Goal: Transaction & Acquisition: Book appointment/travel/reservation

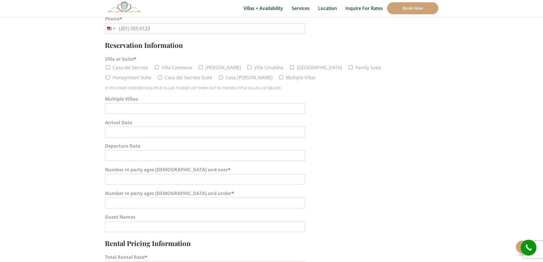
scroll to position [272, 0]
click at [155, 133] on input "Arrival Date" at bounding box center [205, 131] width 200 height 11
click at [185, 145] on span at bounding box center [188, 143] width 10 height 10
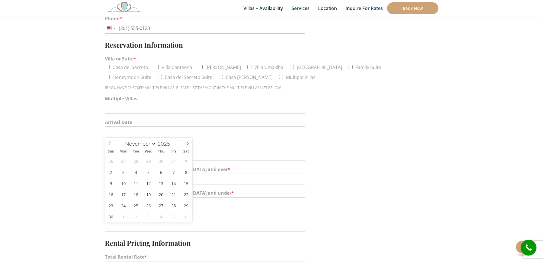
click at [185, 145] on span at bounding box center [188, 143] width 10 height 10
select select "11"
click at [185, 145] on span at bounding box center [188, 143] width 10 height 10
type input "2026"
click at [185, 145] on span at bounding box center [188, 143] width 10 height 10
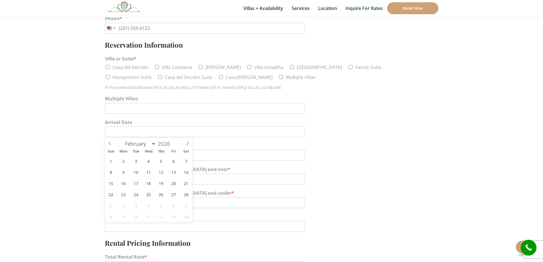
click at [185, 145] on span at bounding box center [188, 143] width 10 height 10
select select "3"
click at [134, 181] on span "14" at bounding box center [135, 182] width 11 height 11
type input "[DATE]"
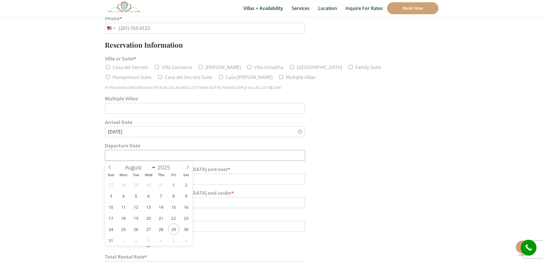
click at [158, 157] on input "Departure Date" at bounding box center [205, 155] width 200 height 11
click at [186, 168] on icon at bounding box center [187, 167] width 4 height 4
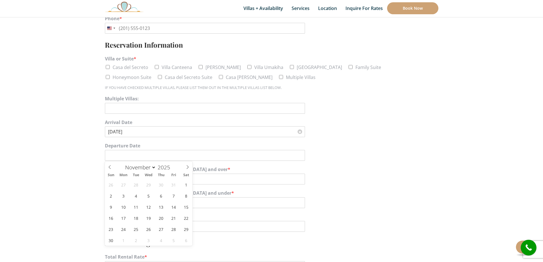
select select "11"
click at [186, 168] on icon at bounding box center [187, 167] width 4 height 4
type input "2026"
click at [186, 168] on icon at bounding box center [187, 167] width 4 height 4
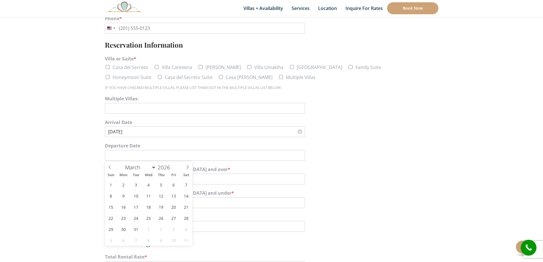
click at [186, 168] on icon at bounding box center [187, 167] width 4 height 4
click at [111, 167] on icon at bounding box center [110, 167] width 4 height 4
select select "3"
click at [187, 208] on span "18" at bounding box center [186, 206] width 11 height 11
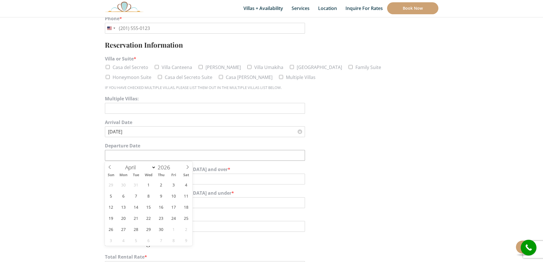
type input "[DATE]"
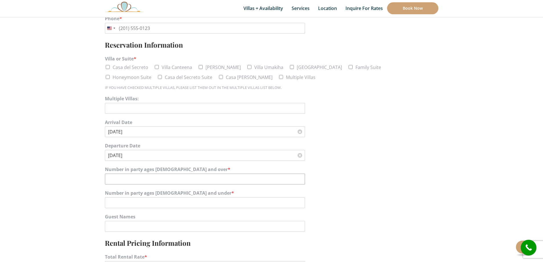
click at [201, 178] on input "Number in party ages [DEMOGRAPHIC_DATA] and over *" at bounding box center [205, 178] width 200 height 11
type input "30"
click at [199, 201] on input "Number in party ages [DEMOGRAPHIC_DATA] and under *" at bounding box center [205, 202] width 200 height 11
type input "2"
click at [179, 226] on input "Guest Names" at bounding box center [205, 226] width 200 height 11
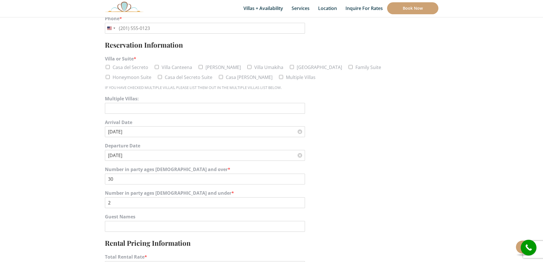
click at [90, 212] on section "Name * Email * Address * Address Line 1 Address Line 2 City --- Select state --…" at bounding box center [271, 247] width 543 height 819
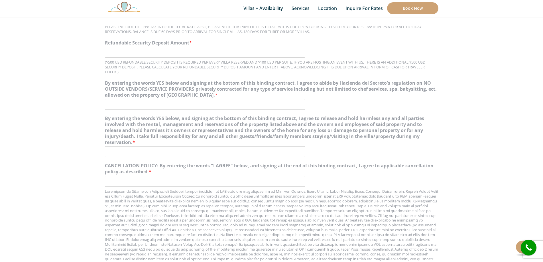
scroll to position [522, 0]
drag, startPoint x: 271, startPoint y: 190, endPoint x: 371, endPoint y: 189, distance: 100.6
click at [371, 189] on div at bounding box center [271, 238] width 333 height 101
copy div "Casa del Secreto, [PERSON_NAME], [GEOGRAPHIC_DATA], [GEOGRAPHIC_DATA],"
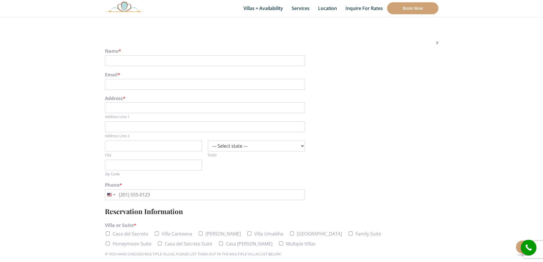
scroll to position [99, 0]
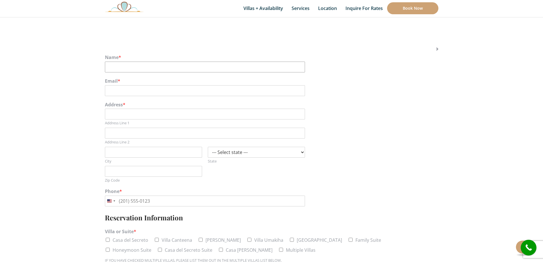
click at [289, 67] on input "Name *" at bounding box center [205, 67] width 200 height 11
type input "[PERSON_NAME]"
type input "[EMAIL_ADDRESS][DOMAIN_NAME]"
type input "[STREET_ADDRESS]"
type input "[PERSON_NAME]"
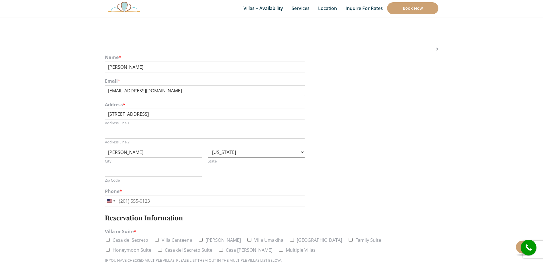
select select "NJ"
type input "07016"
click at [200, 201] on input "Phone *" at bounding box center [205, 200] width 200 height 11
type input "[PHONE_NUMBER]"
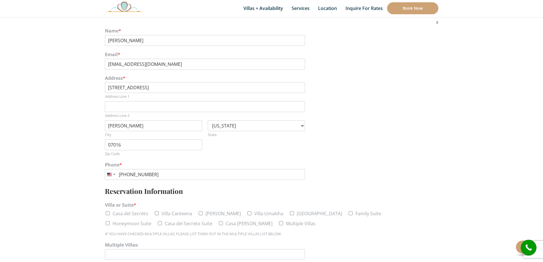
scroll to position [167, 0]
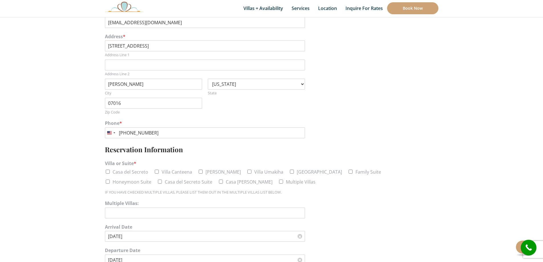
click at [107, 173] on input "Casa del Secreto" at bounding box center [108, 171] width 4 height 4
checkbox input "true"
click at [158, 171] on input "Villa Canteena" at bounding box center [157, 171] width 4 height 4
checkbox input "true"
click at [199, 171] on input "[PERSON_NAME]" at bounding box center [201, 171] width 4 height 4
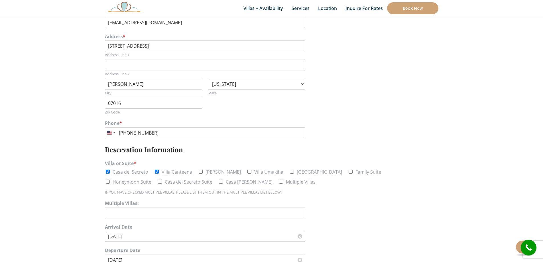
checkbox input "true"
click at [247, 170] on input "Villa Umakiha" at bounding box center [249, 171] width 4 height 4
checkbox input "true"
click at [279, 182] on input "Multiple Villas" at bounding box center [281, 181] width 4 height 4
checkbox input "true"
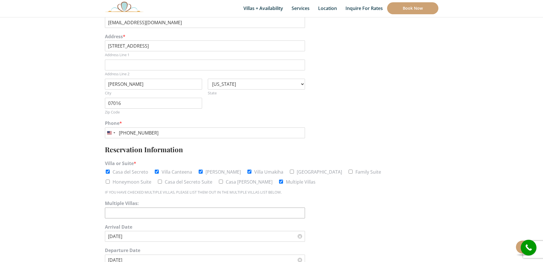
click at [196, 210] on input "Multiple Villas:" at bounding box center [205, 212] width 200 height 11
paste input "Casa del Secreto, [PERSON_NAME], [GEOGRAPHIC_DATA], [GEOGRAPHIC_DATA],"
type input "Casa del Secreto, [PERSON_NAME], [GEOGRAPHIC_DATA], [GEOGRAPHIC_DATA]"
click at [245, 222] on div "Arrival Date [DATE]" at bounding box center [271, 233] width 333 height 24
drag, startPoint x: 169, startPoint y: 213, endPoint x: 146, endPoint y: 214, distance: 22.8
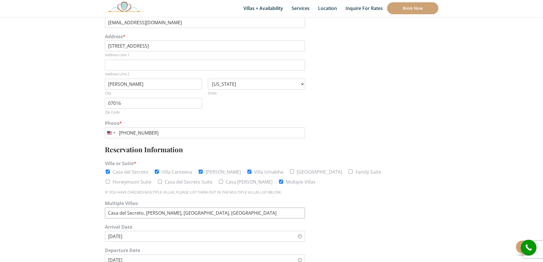
click at [146, 214] on input "Casa del Secreto, [PERSON_NAME], [GEOGRAPHIC_DATA], [GEOGRAPHIC_DATA]" at bounding box center [205, 212] width 200 height 11
click at [180, 225] on label "Arrival Date" at bounding box center [271, 227] width 333 height 6
click at [180, 231] on input "[DATE]" at bounding box center [205, 236] width 200 height 11
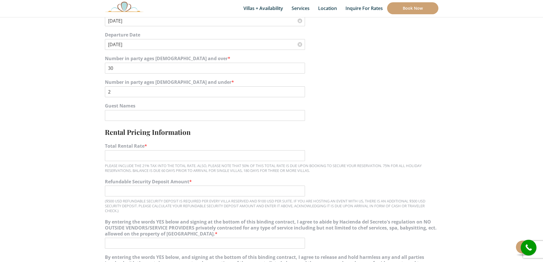
scroll to position [383, 0]
click at [146, 157] on input "Total Rental Rate *" at bounding box center [205, 155] width 200 height 11
paste input "28,130.08"
click at [106, 154] on input "28,130.08" at bounding box center [205, 155] width 200 height 11
type input "$28,130.08"
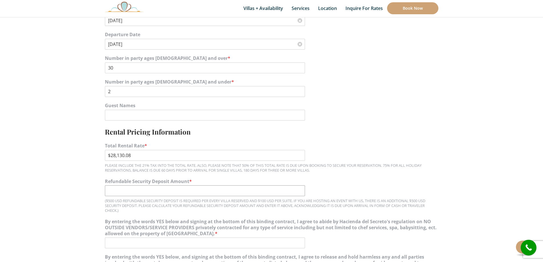
click at [114, 189] on input "Refundable Security Deposit Amount *" at bounding box center [205, 190] width 200 height 11
type input "$500"
click at [147, 246] on input "By entering the words YES below and signing at the bottom of this binding contr…" at bounding box center [205, 242] width 200 height 11
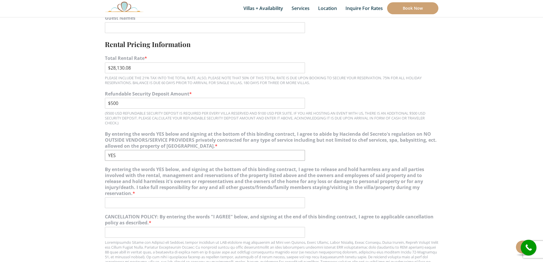
scroll to position [476, 0]
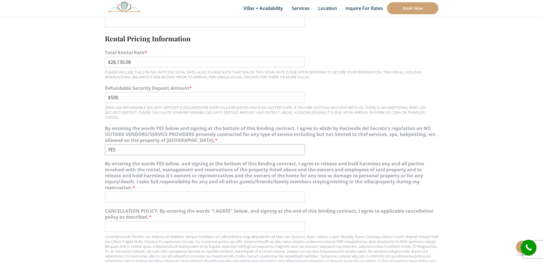
type input "YES"
click at [191, 192] on input "By entering the words YES below, and signing at the bottom of this binding cont…" at bounding box center [205, 196] width 200 height 11
type input "YES"
click at [176, 230] on input "CANCELLATION POLICY: By entering the words "I AGREE" below, and signing at the …" at bounding box center [205, 226] width 200 height 11
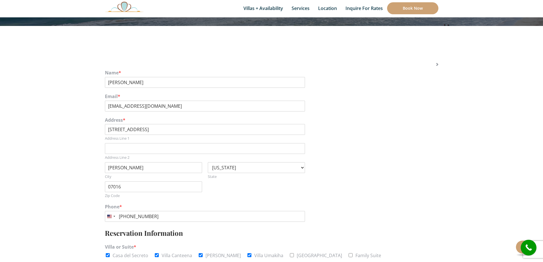
scroll to position [83, 0]
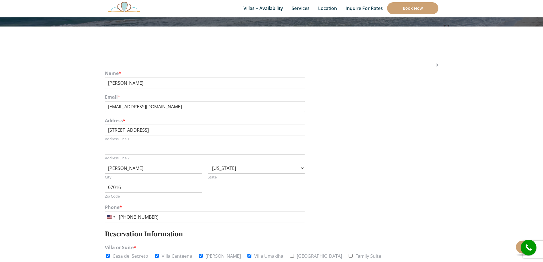
type input "I AGREE"
click at [202, 82] on input "[PERSON_NAME]" at bounding box center [205, 82] width 200 height 11
type input "[PERSON_NAME] ([PERSON_NAME]) [PERSON_NAME]"
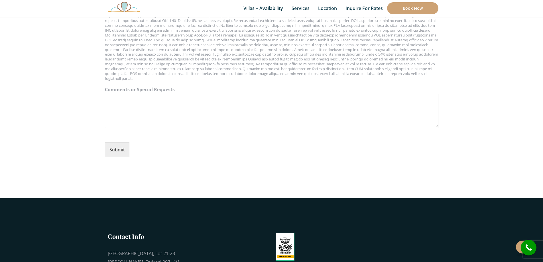
scroll to position [735, 0]
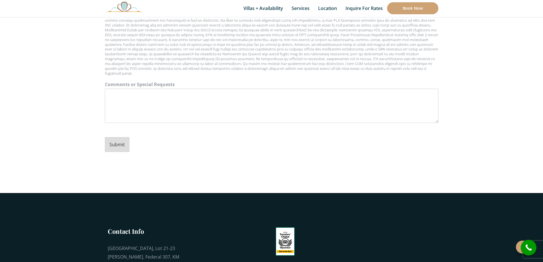
click at [120, 150] on button "Submit" at bounding box center [117, 144] width 24 height 15
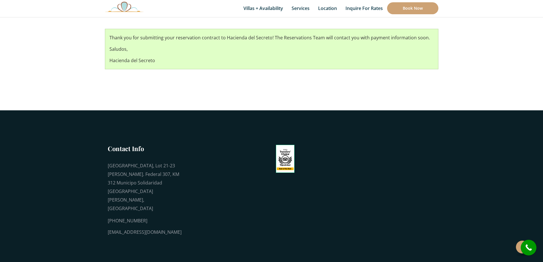
scroll to position [122, 0]
drag, startPoint x: 0, startPoint y: 0, endPoint x: 244, endPoint y: 75, distance: 255.3
click at [244, 75] on div "Thank you for submitting your reservation contract to Hacienda del Secreto! The…" at bounding box center [271, 49] width 333 height 54
